Goal: Check status: Check status

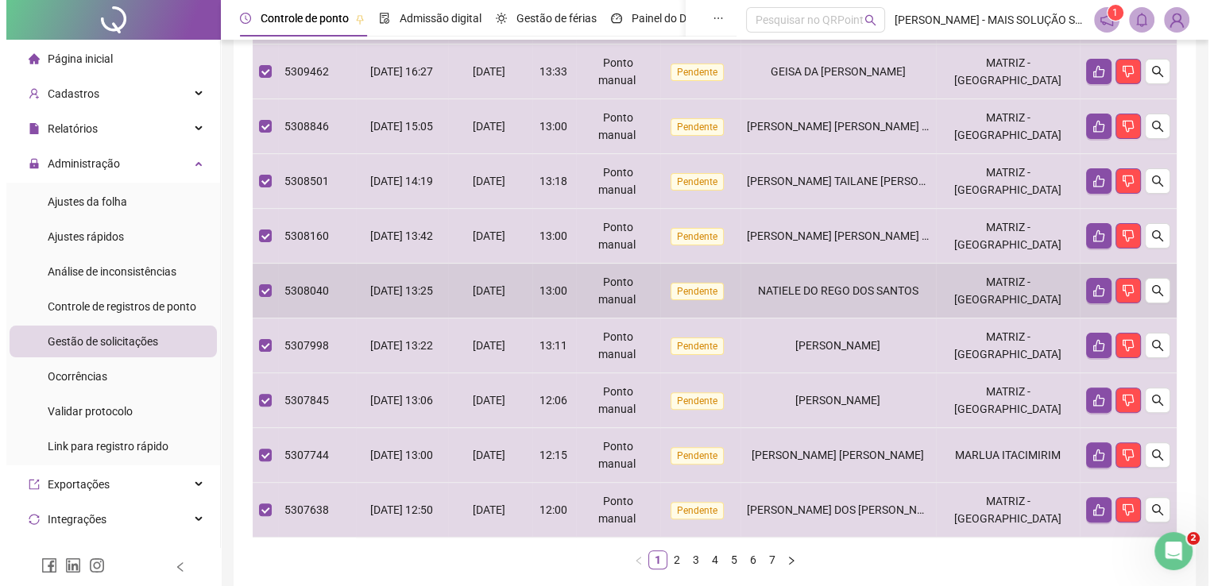
scroll to position [59, 0]
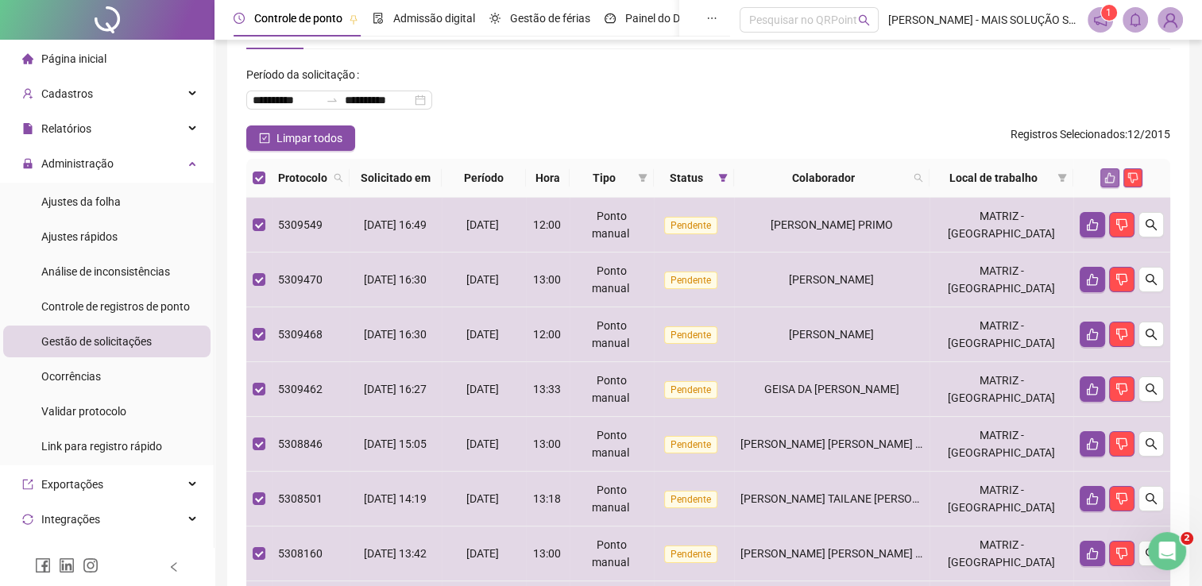
click at [1115, 179] on icon "like" at bounding box center [1110, 177] width 11 height 11
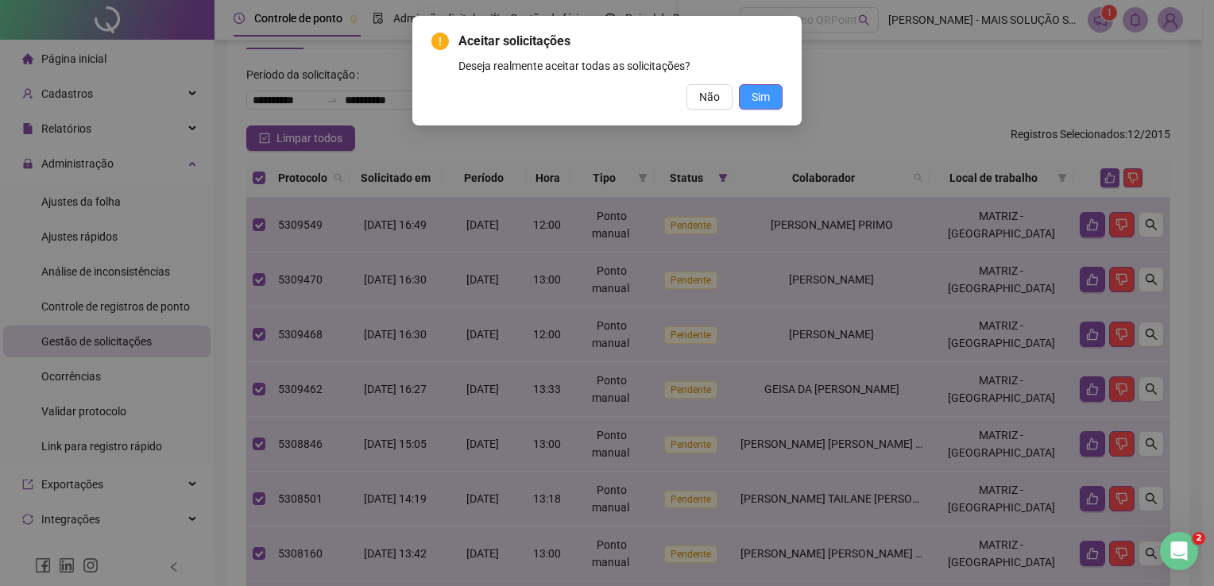
click at [766, 101] on span "Sim" at bounding box center [761, 96] width 18 height 17
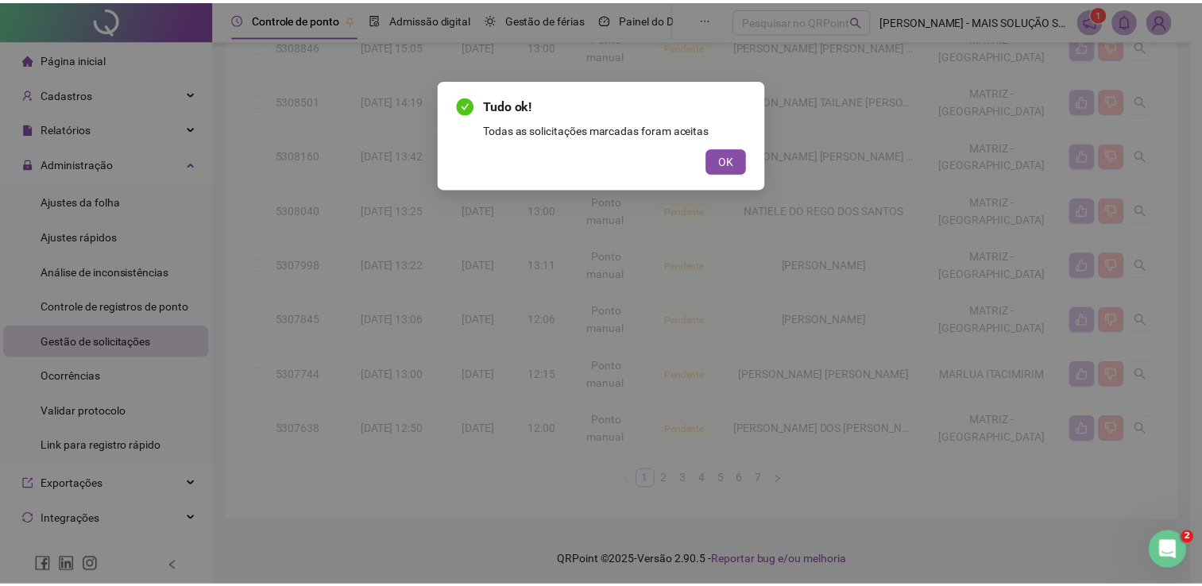
scroll to position [380, 0]
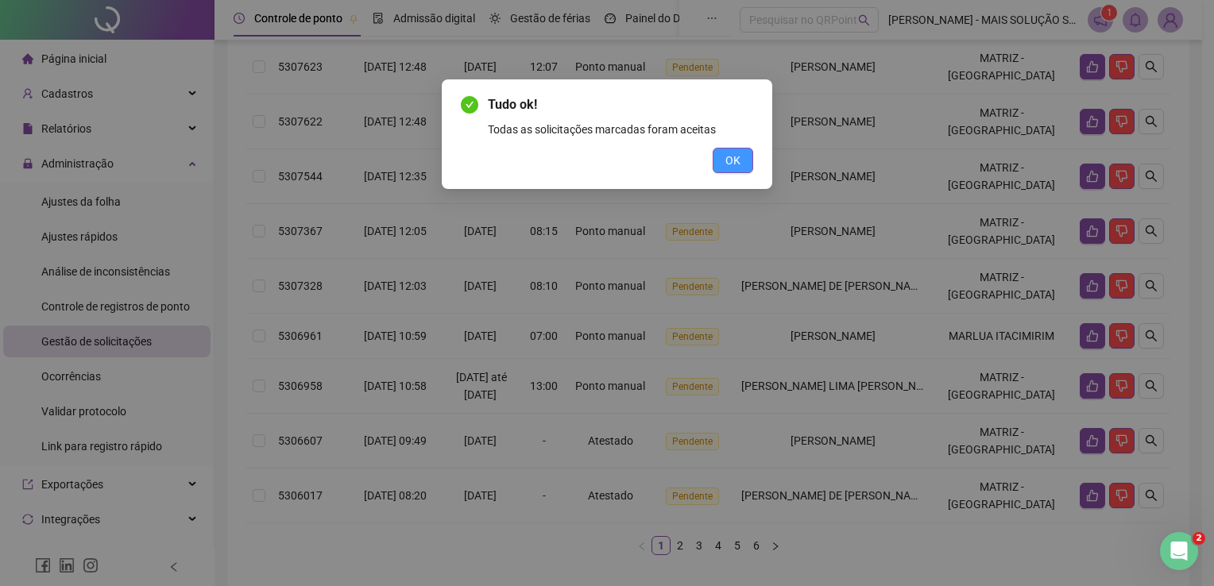
click at [729, 160] on span "OK" at bounding box center [733, 160] width 15 height 17
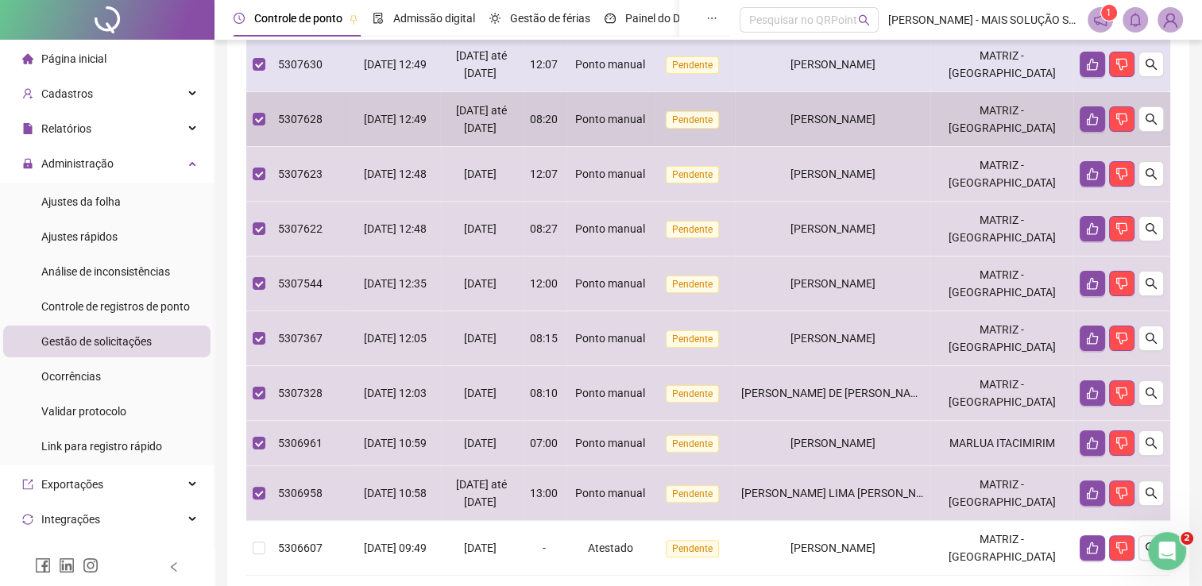
scroll to position [64, 0]
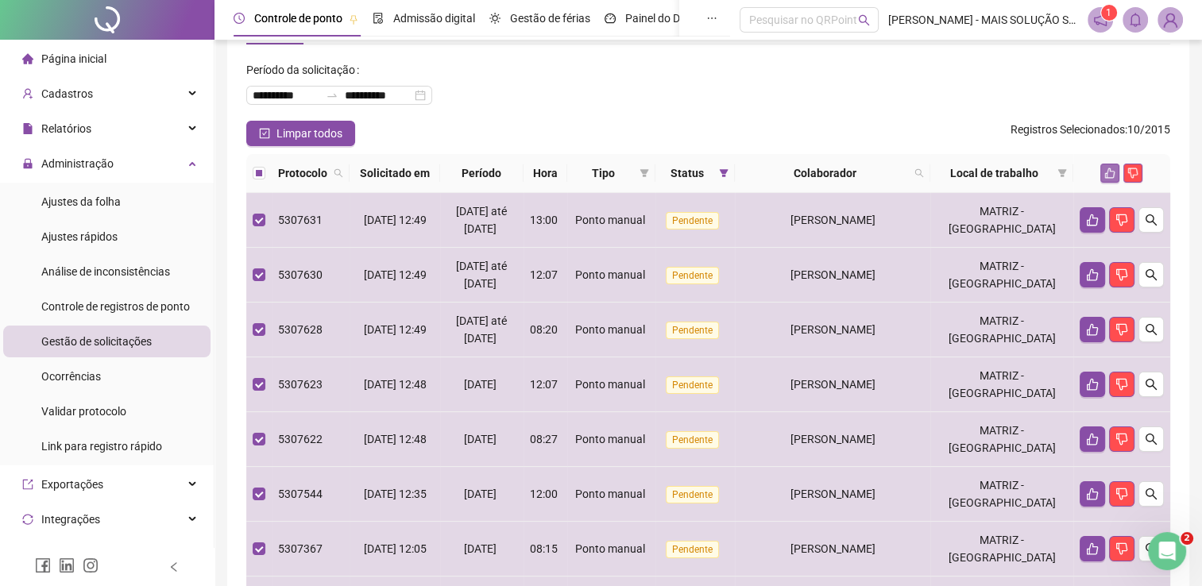
click at [1110, 176] on icon "like" at bounding box center [1110, 173] width 11 height 11
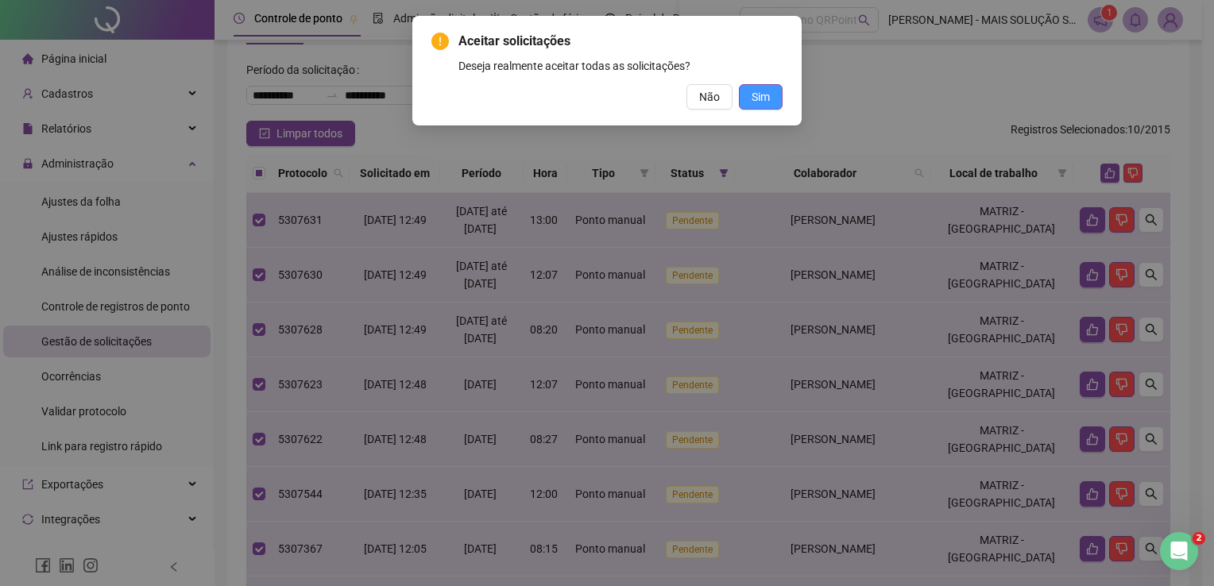
click at [760, 91] on span "Sim" at bounding box center [761, 96] width 18 height 17
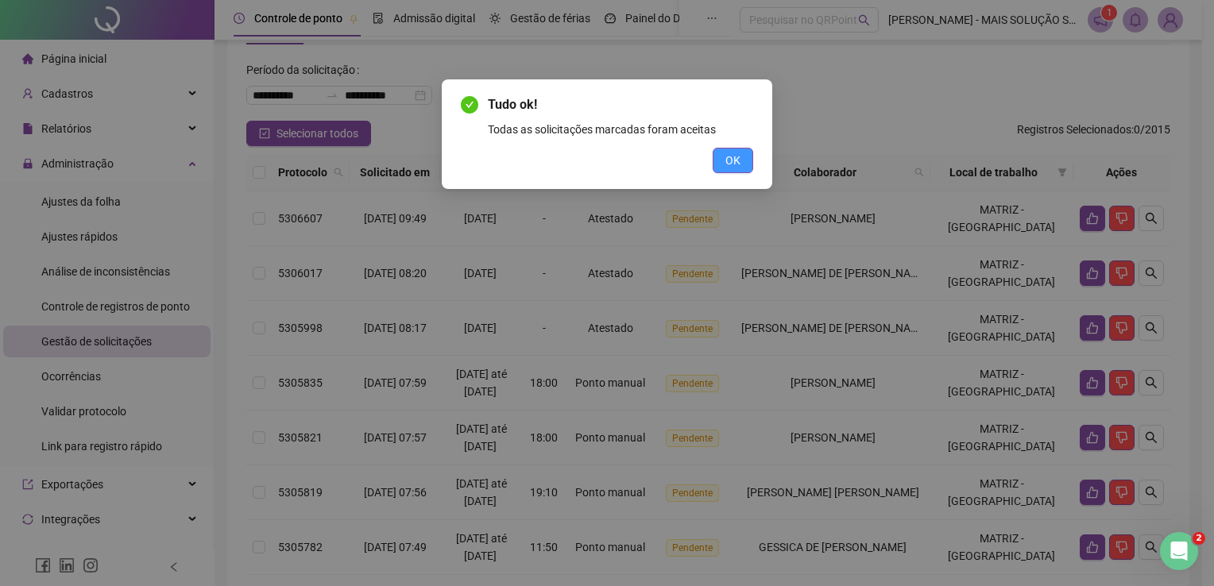
click at [733, 156] on span "OK" at bounding box center [733, 160] width 15 height 17
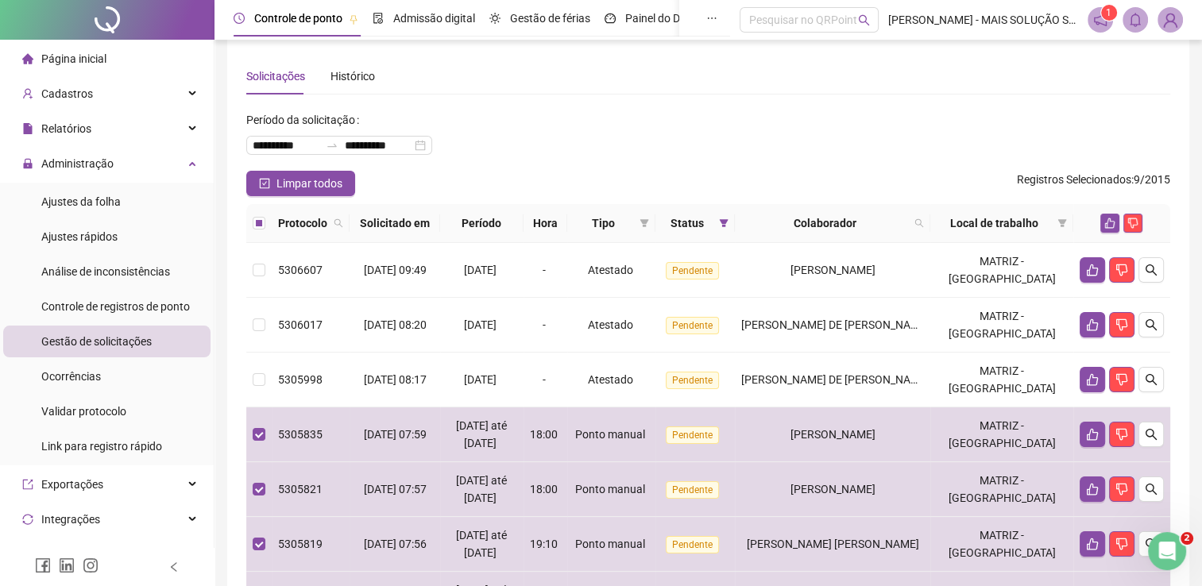
scroll to position [0, 0]
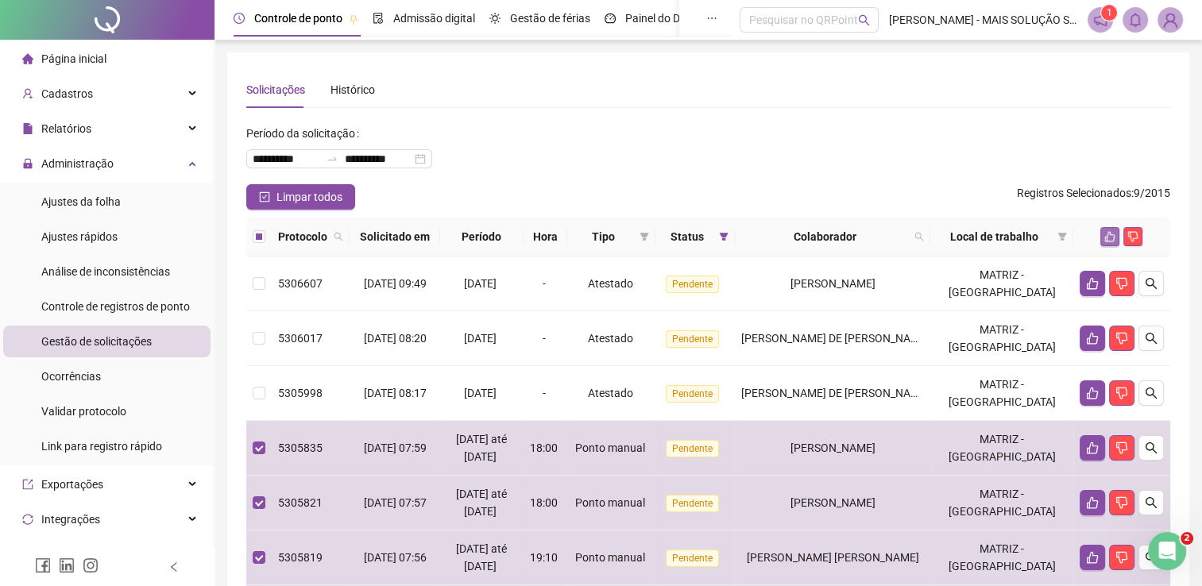
click at [1105, 234] on icon "like" at bounding box center [1110, 236] width 11 height 11
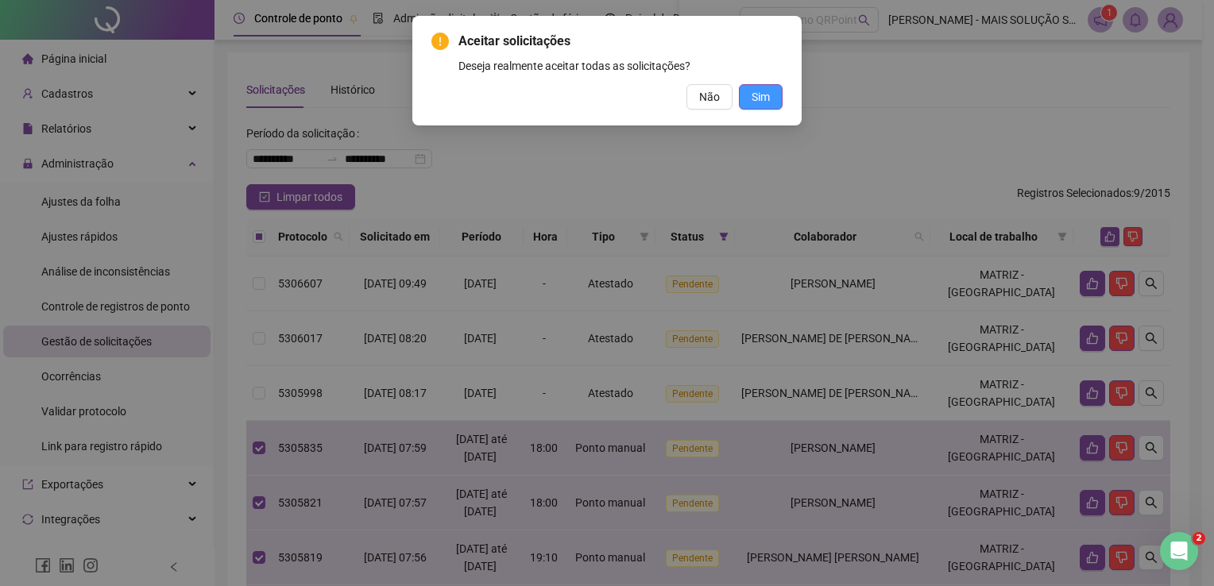
click at [759, 94] on span "Sim" at bounding box center [761, 96] width 18 height 17
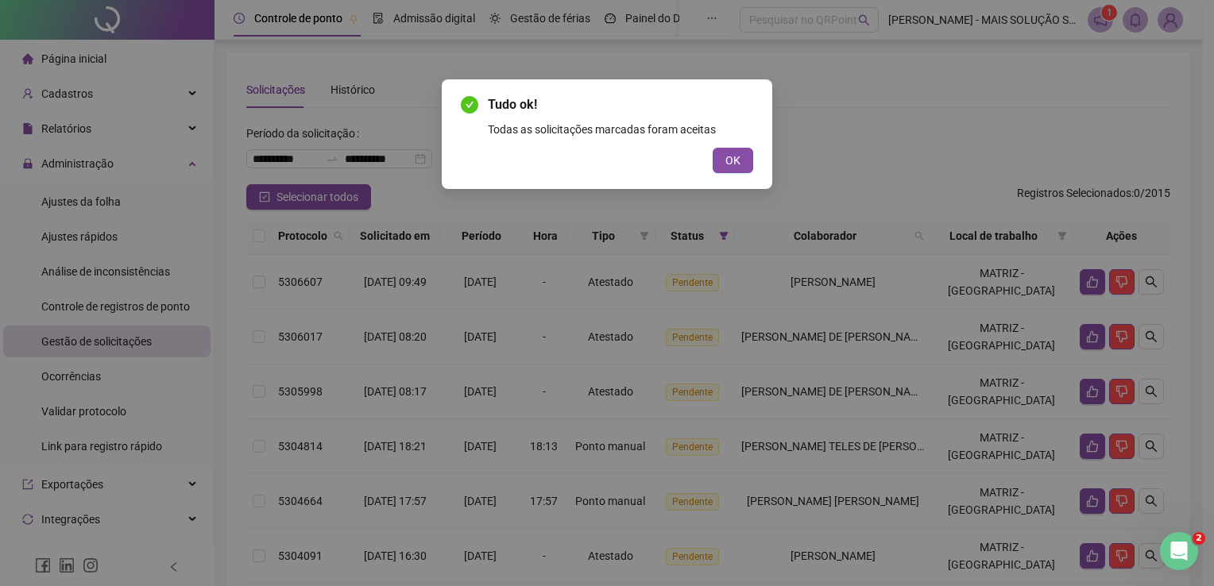
click at [741, 159] on button "OK" at bounding box center [733, 160] width 41 height 25
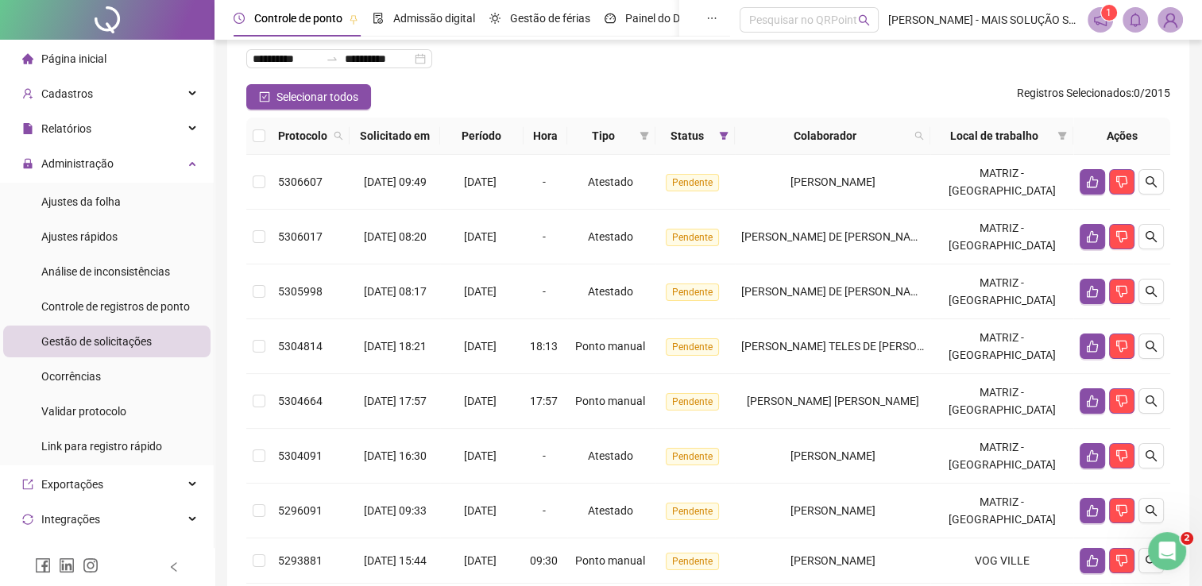
scroll to position [159, 0]
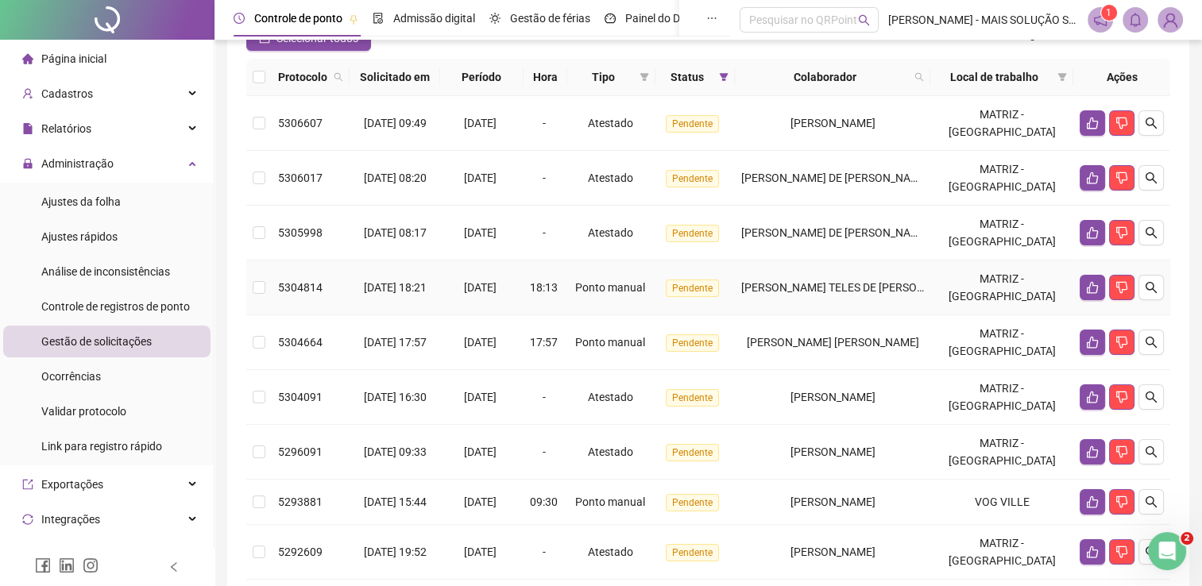
click at [265, 285] on td at bounding box center [258, 288] width 25 height 55
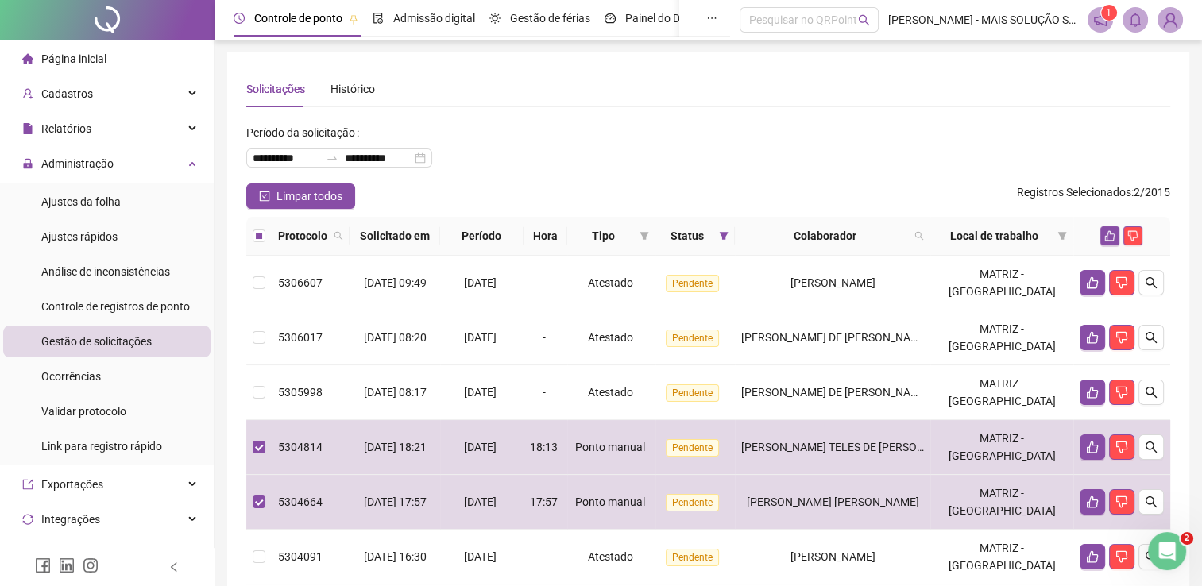
scroll to position [0, 0]
click at [1111, 231] on icon "like" at bounding box center [1110, 236] width 11 height 11
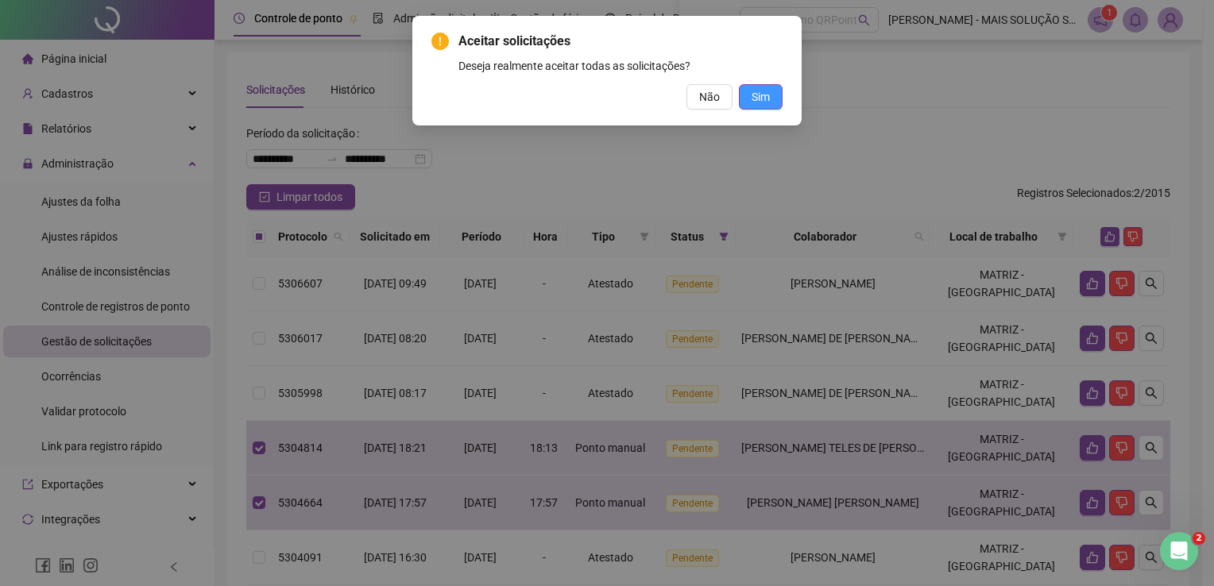
click at [766, 95] on span "Sim" at bounding box center [761, 96] width 18 height 17
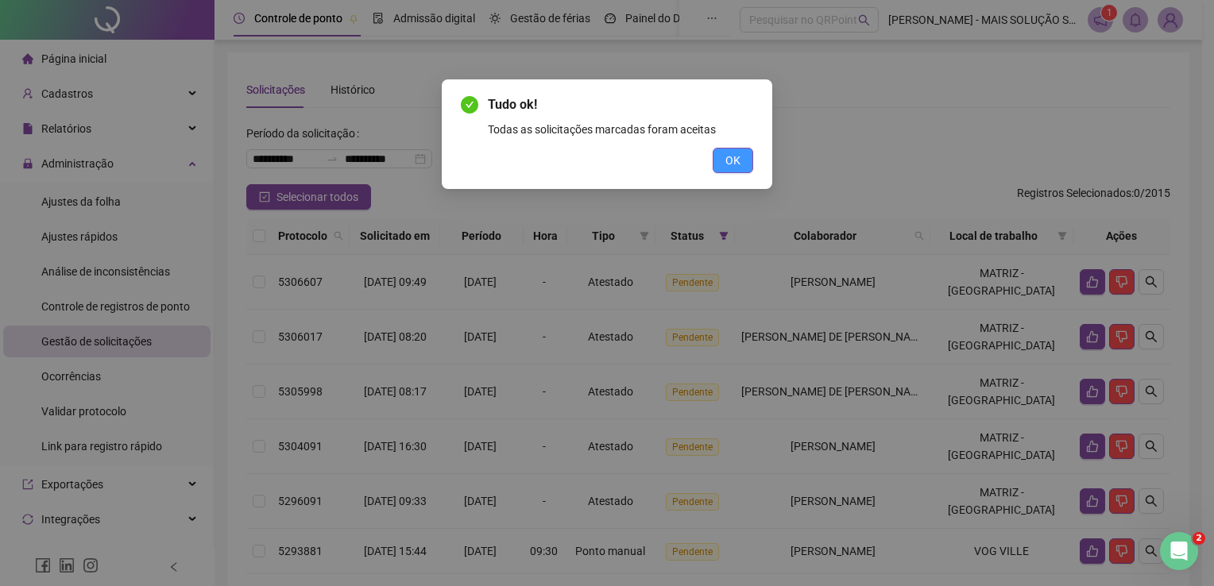
click at [738, 156] on span "OK" at bounding box center [733, 160] width 15 height 17
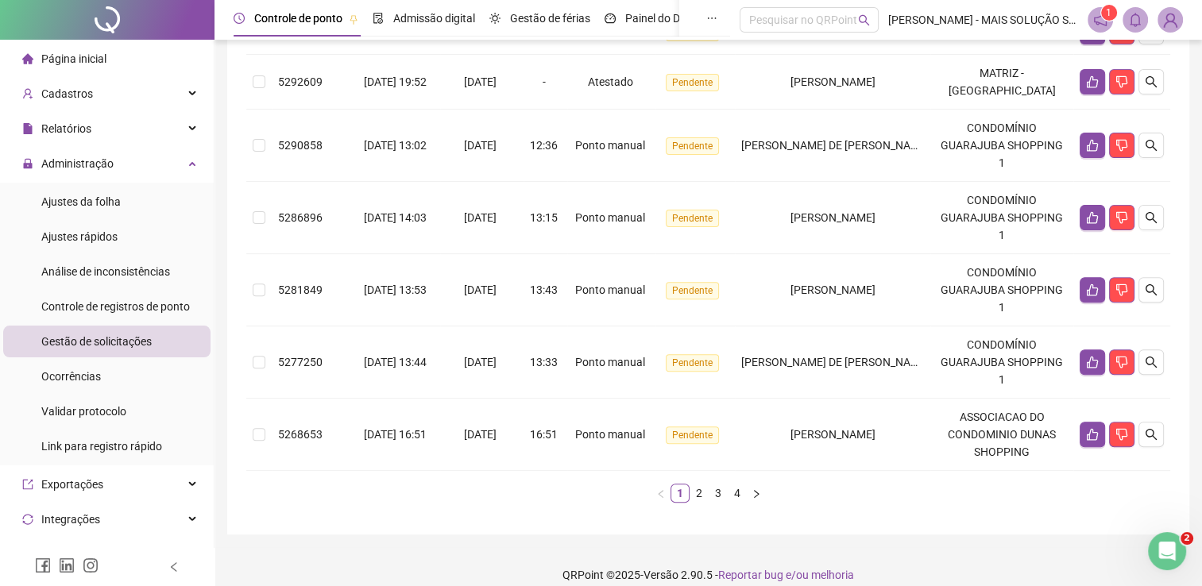
scroll to position [544, 0]
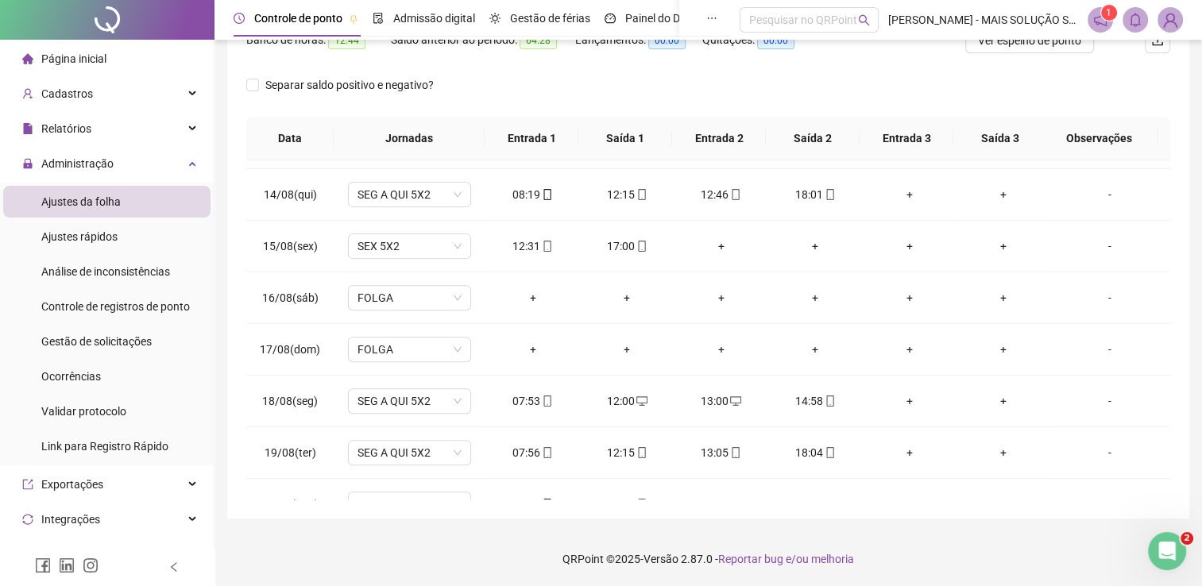
scroll to position [690, 0]
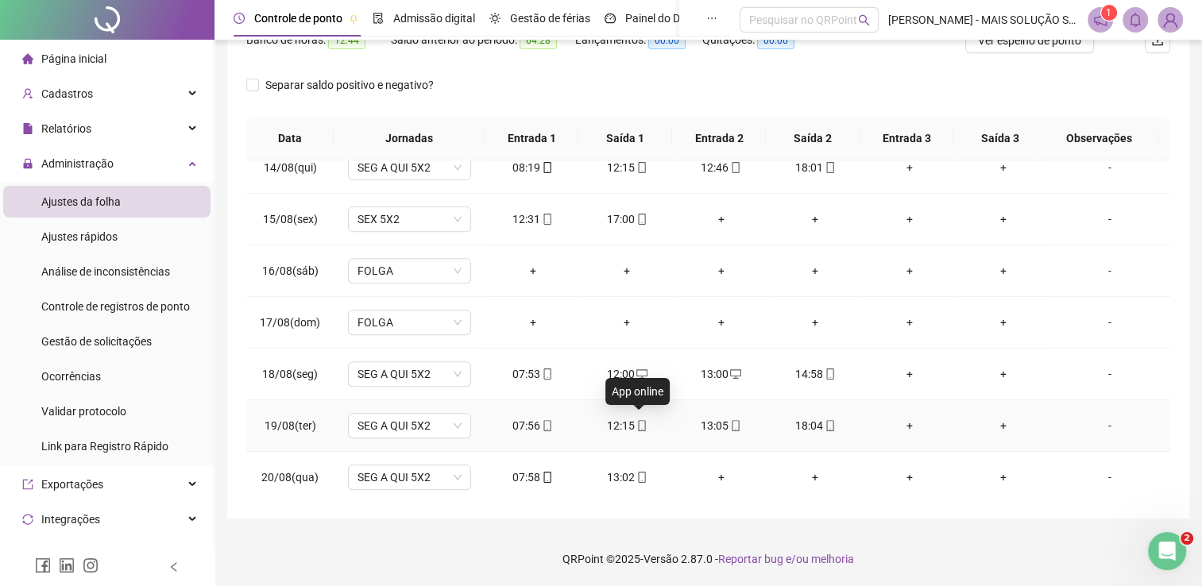
click at [643, 420] on icon "mobile" at bounding box center [642, 425] width 11 height 11
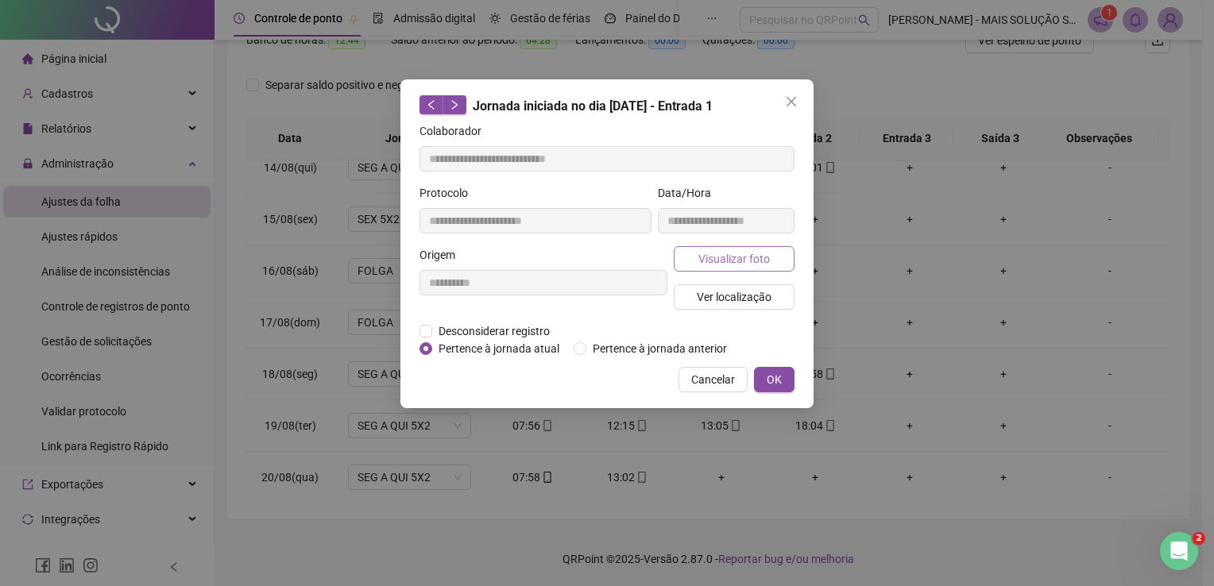
type input "**********"
click at [700, 257] on span "Visualizar foto" at bounding box center [735, 258] width 72 height 17
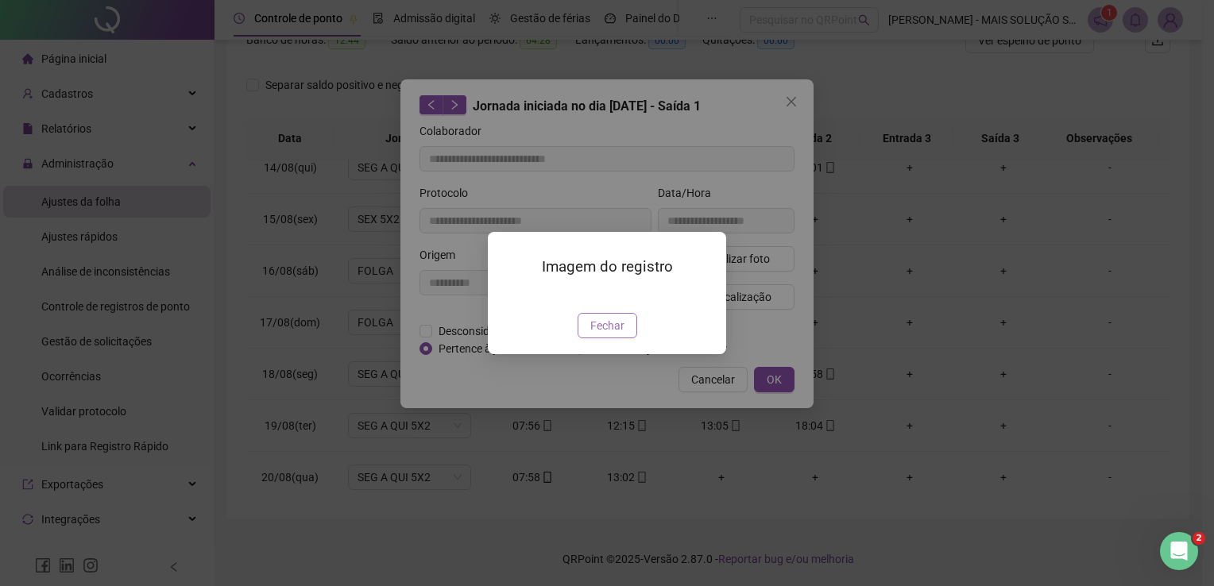
click at [607, 335] on span "Fechar" at bounding box center [607, 325] width 34 height 17
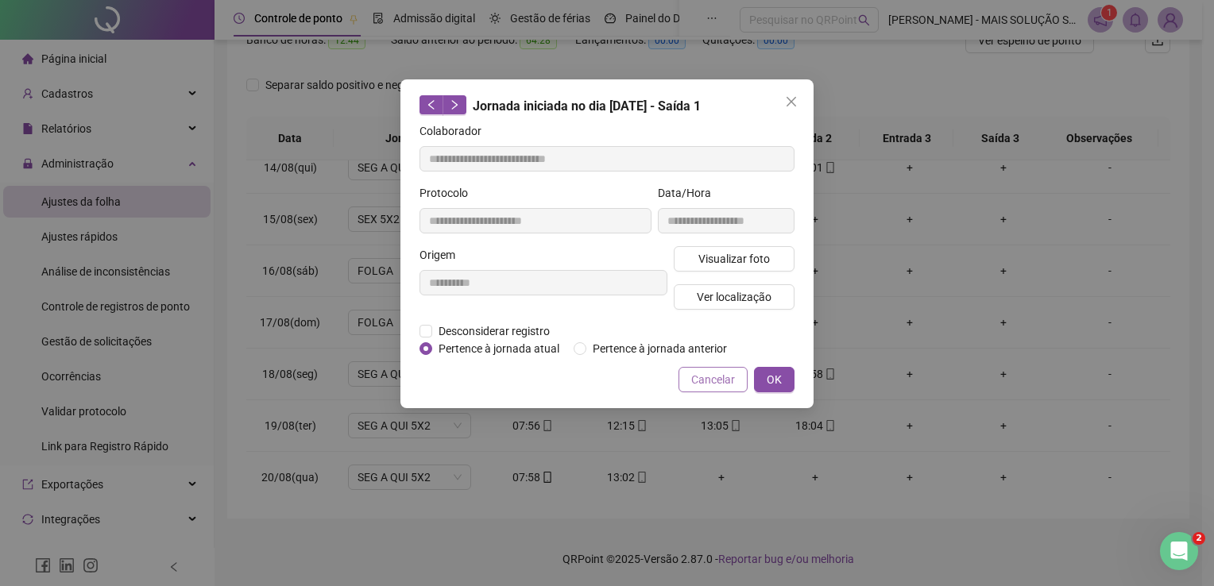
click at [703, 385] on span "Cancelar" at bounding box center [713, 379] width 44 height 17
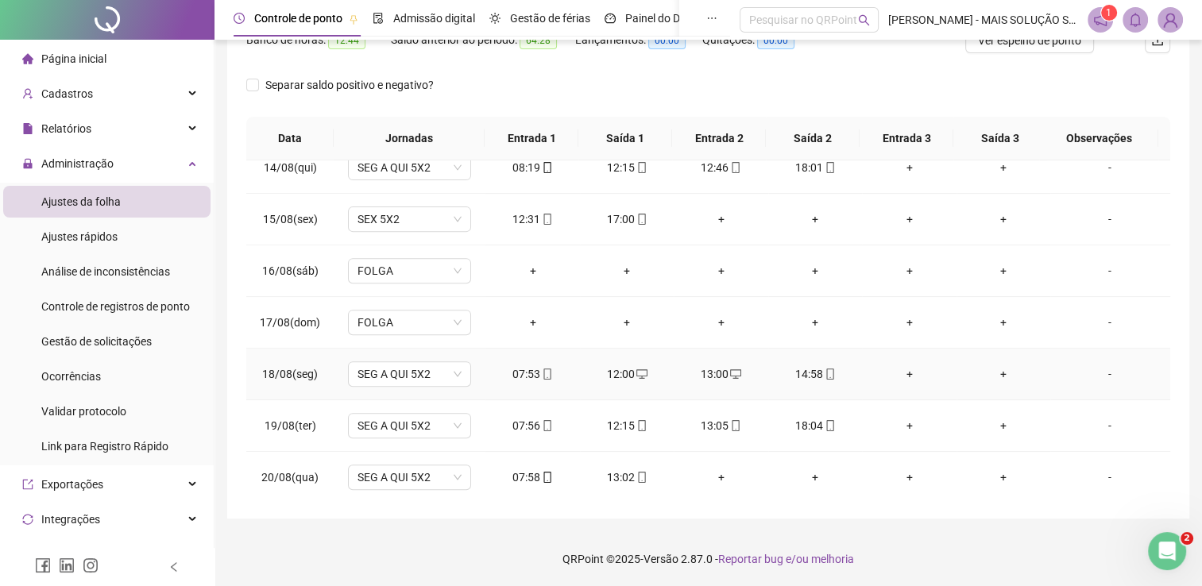
click at [547, 374] on icon "mobile" at bounding box center [547, 374] width 11 height 11
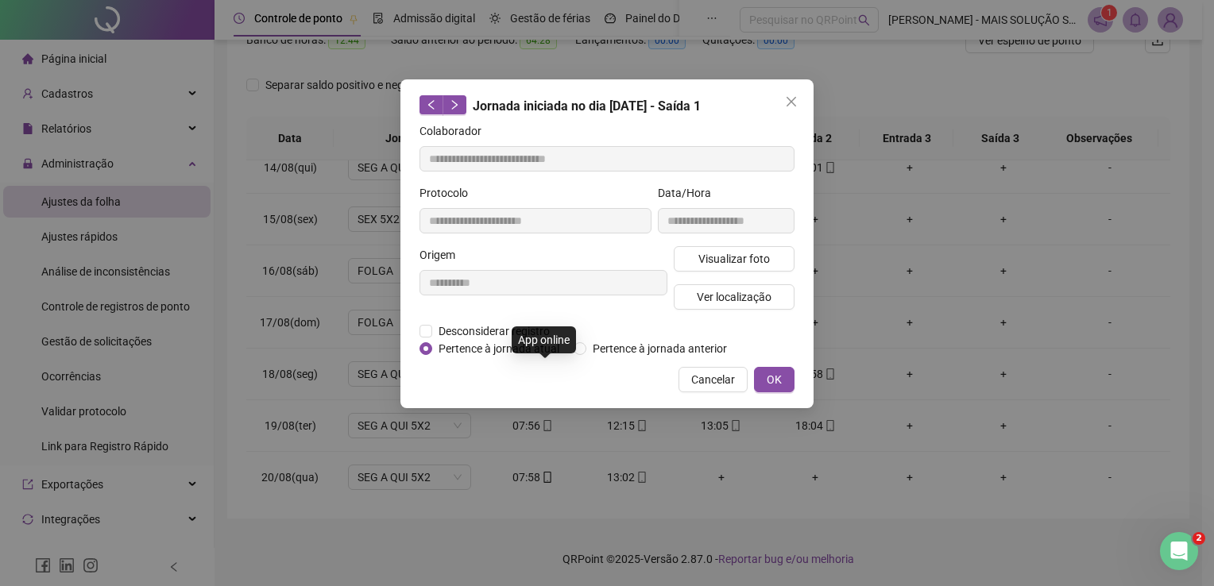
type input "**********"
click at [706, 256] on span "Visualizar foto" at bounding box center [735, 258] width 72 height 17
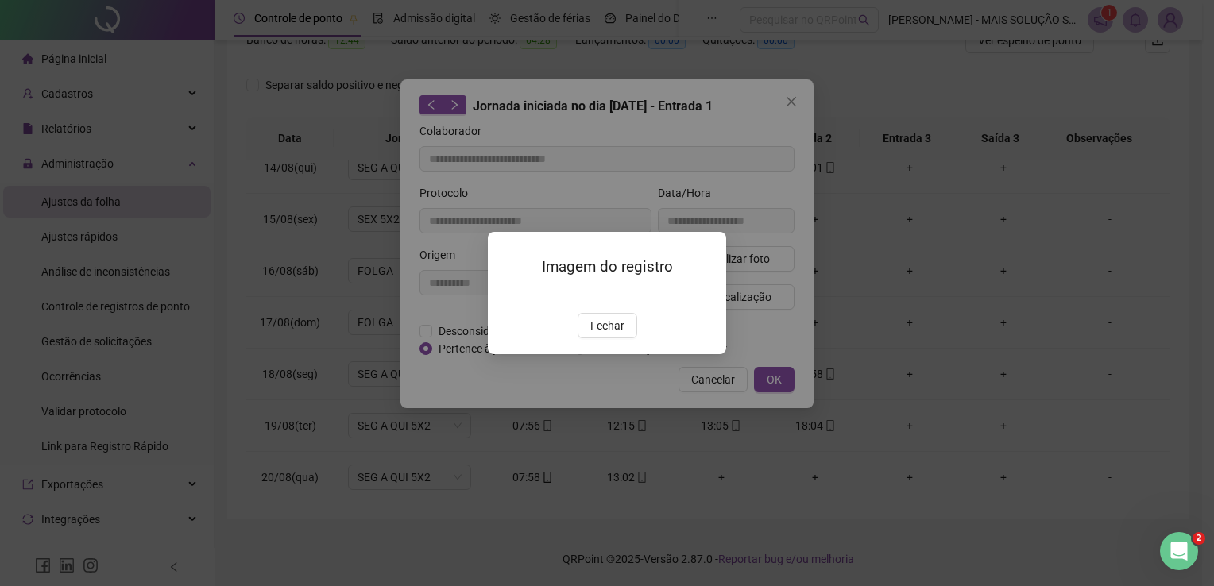
drag, startPoint x: 617, startPoint y: 413, endPoint x: 631, endPoint y: 407, distance: 14.9
click at [618, 335] on span "Fechar" at bounding box center [607, 325] width 34 height 17
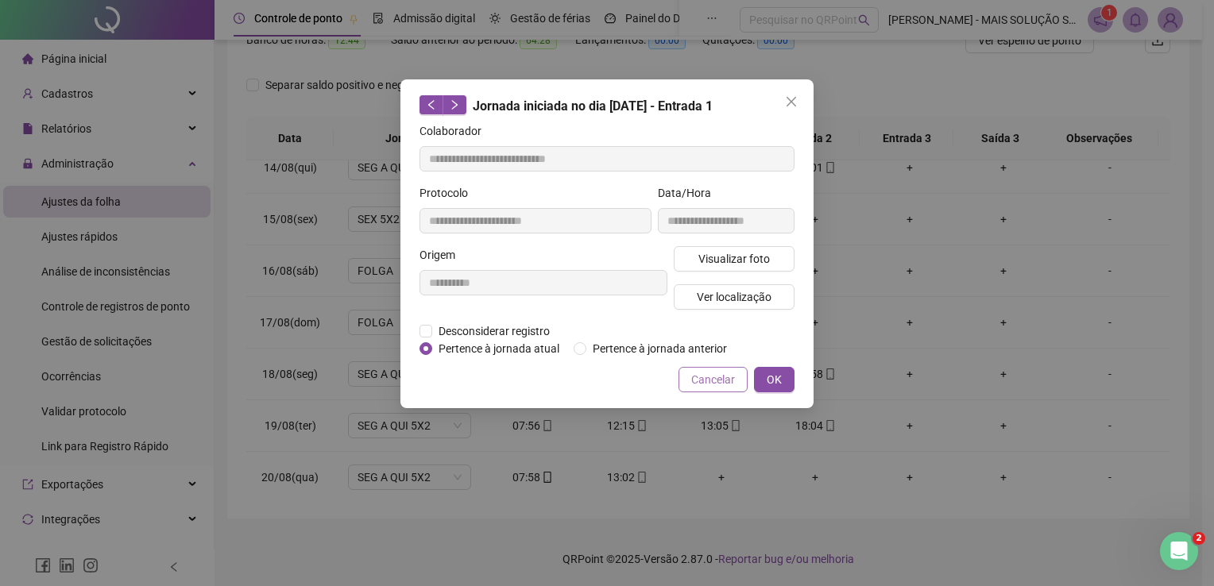
click at [692, 380] on button "Cancelar" at bounding box center [713, 379] width 69 height 25
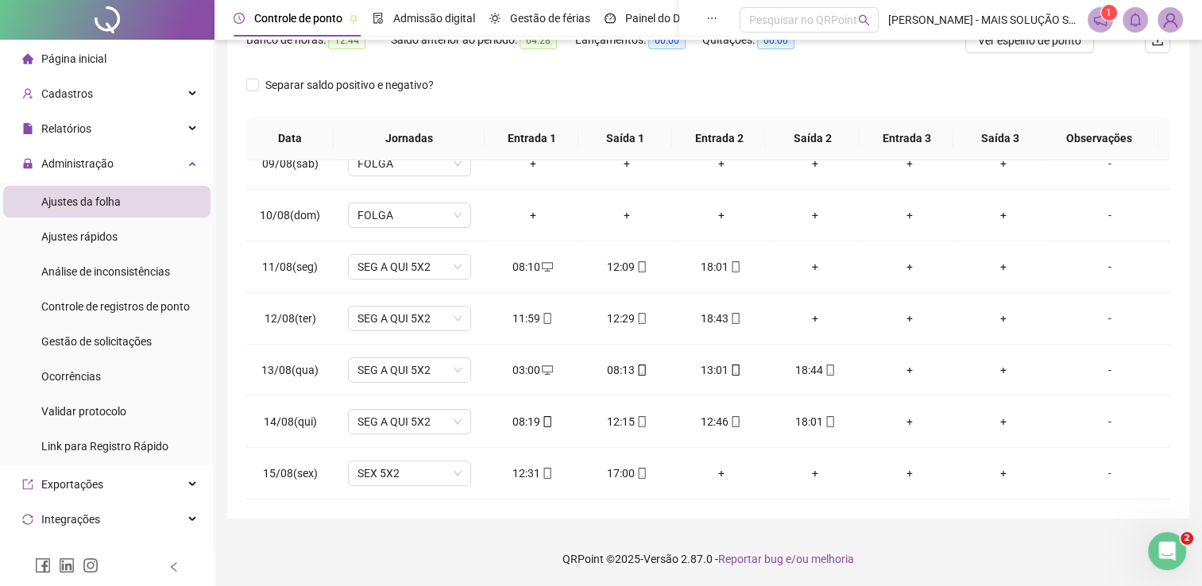
scroll to position [213, 0]
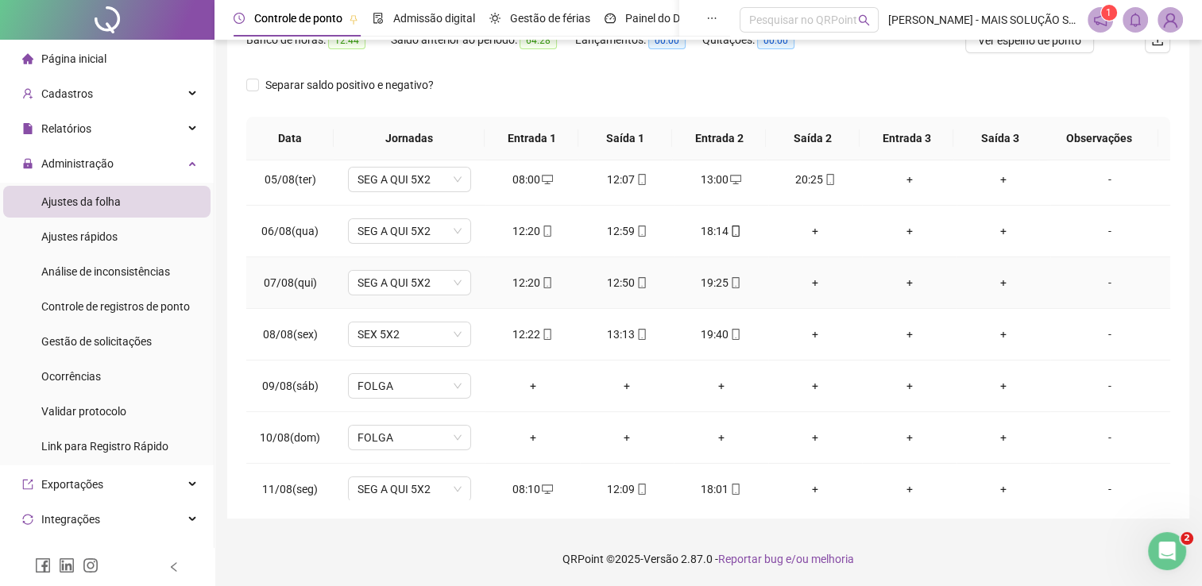
click at [552, 278] on div "12:20" at bounding box center [532, 282] width 69 height 17
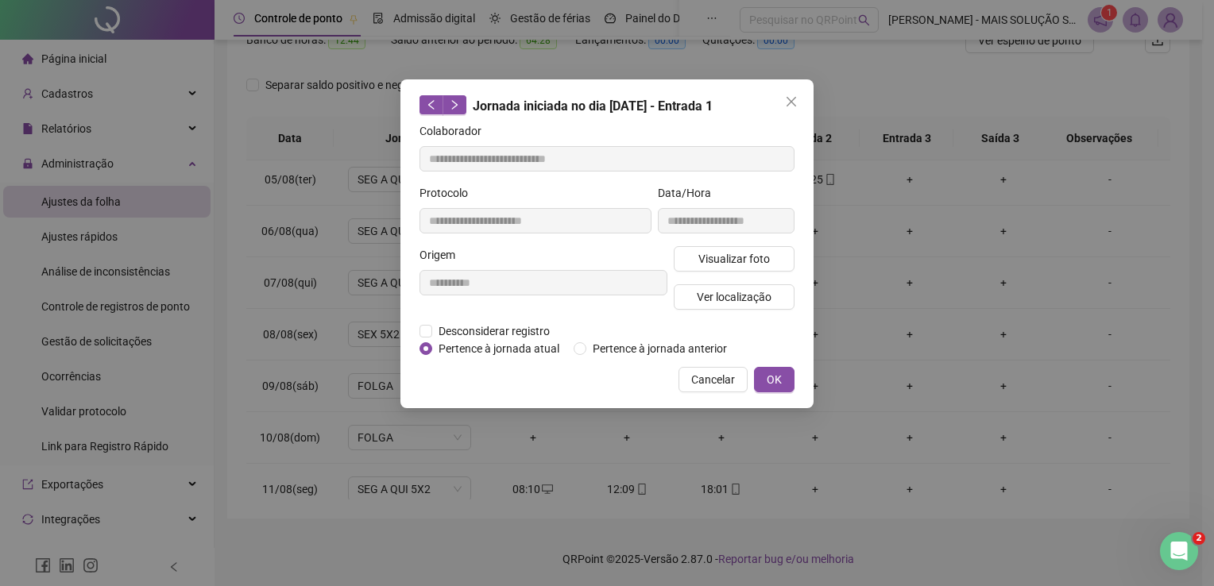
type input "**********"
click at [699, 251] on span "Visualizar foto" at bounding box center [735, 258] width 72 height 17
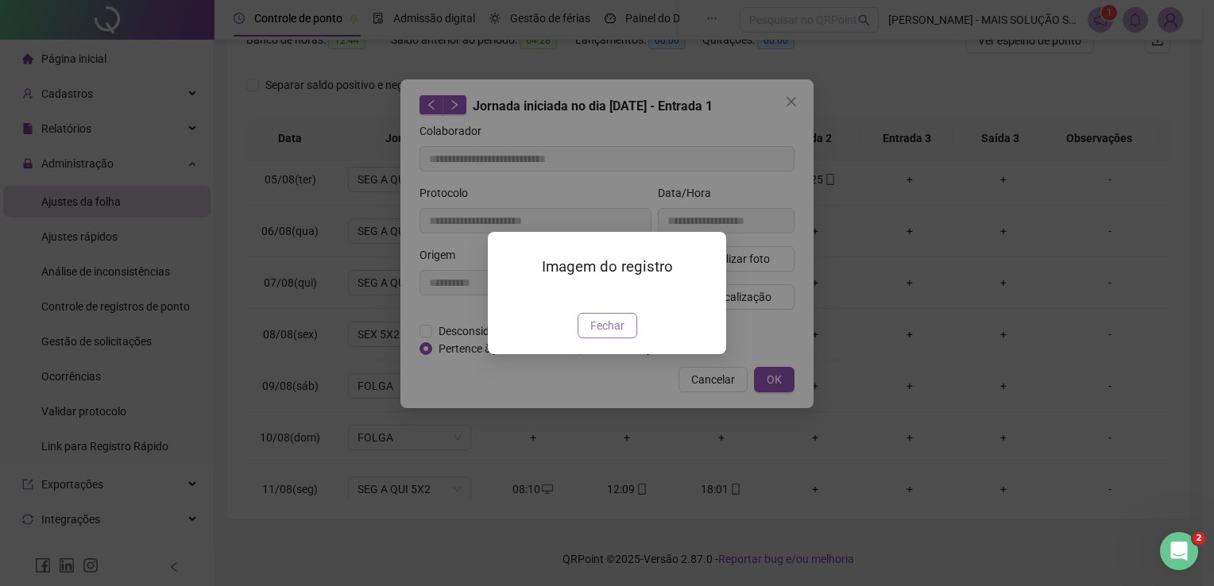
click at [610, 335] on span "Fechar" at bounding box center [607, 325] width 34 height 17
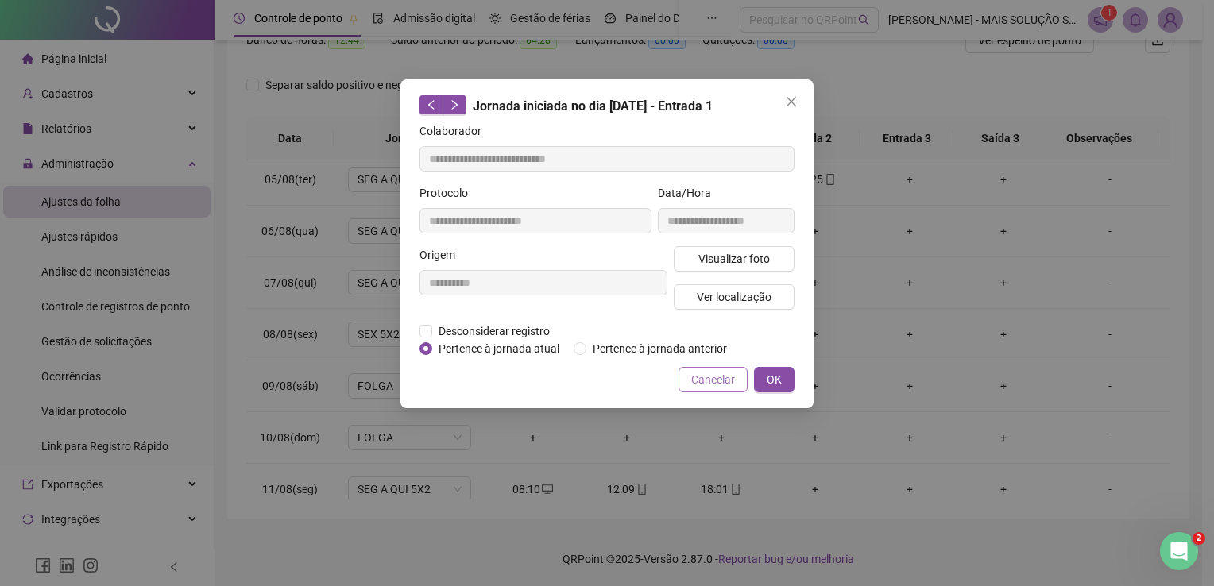
click at [710, 382] on span "Cancelar" at bounding box center [713, 379] width 44 height 17
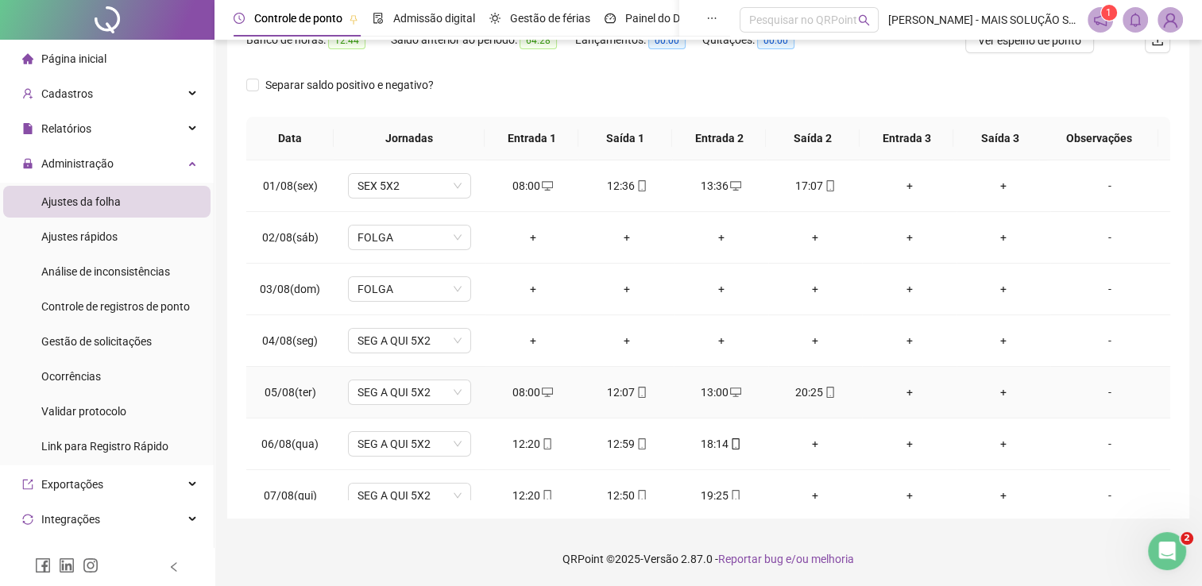
scroll to position [66, 0]
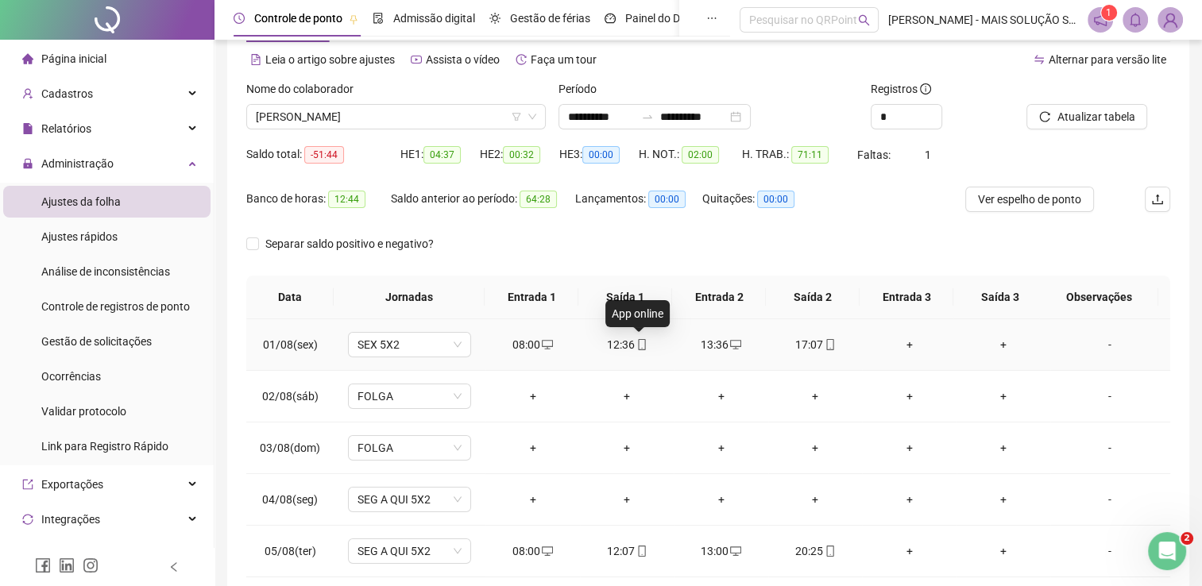
click at [638, 346] on icon "mobile" at bounding box center [642, 344] width 11 height 11
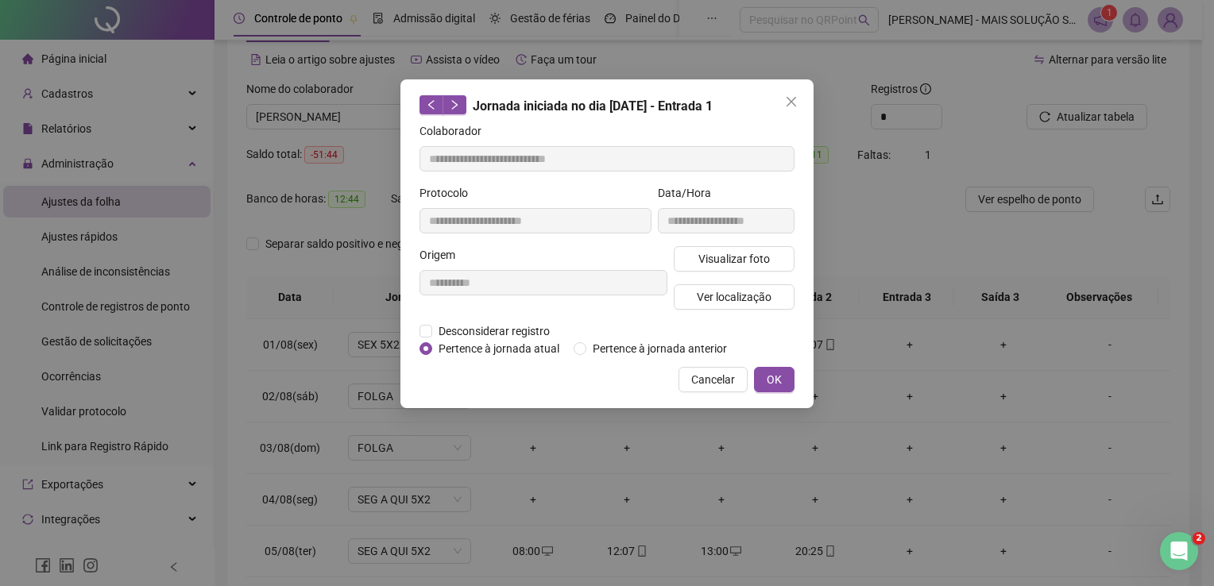
click at [705, 273] on div "Visualizar foto Ver localização" at bounding box center [734, 284] width 127 height 76
click at [709, 264] on span "Visualizar foto" at bounding box center [735, 258] width 72 height 17
type input "**********"
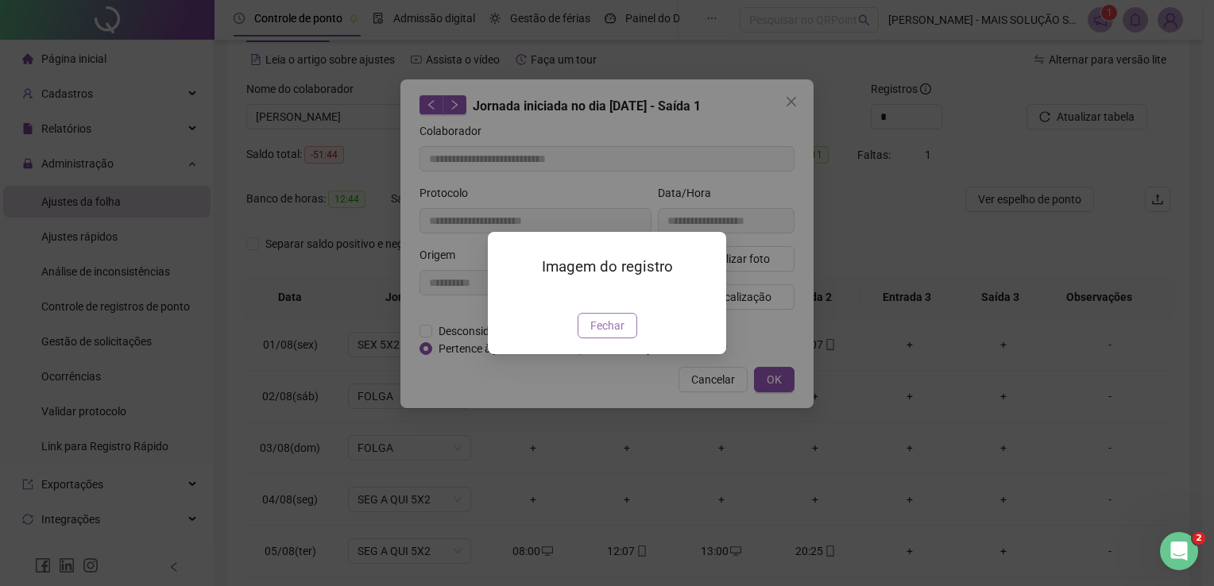
click at [615, 335] on span "Fechar" at bounding box center [607, 325] width 34 height 17
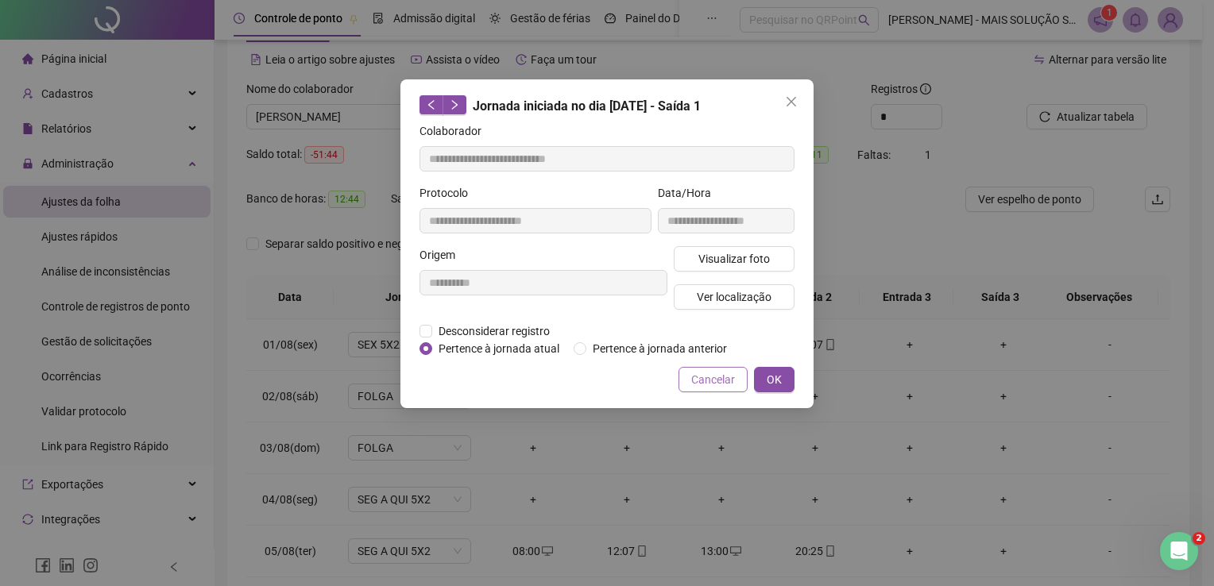
click at [718, 383] on span "Cancelar" at bounding box center [713, 379] width 44 height 17
